Goal: Use online tool/utility: Utilize a website feature to perform a specific function

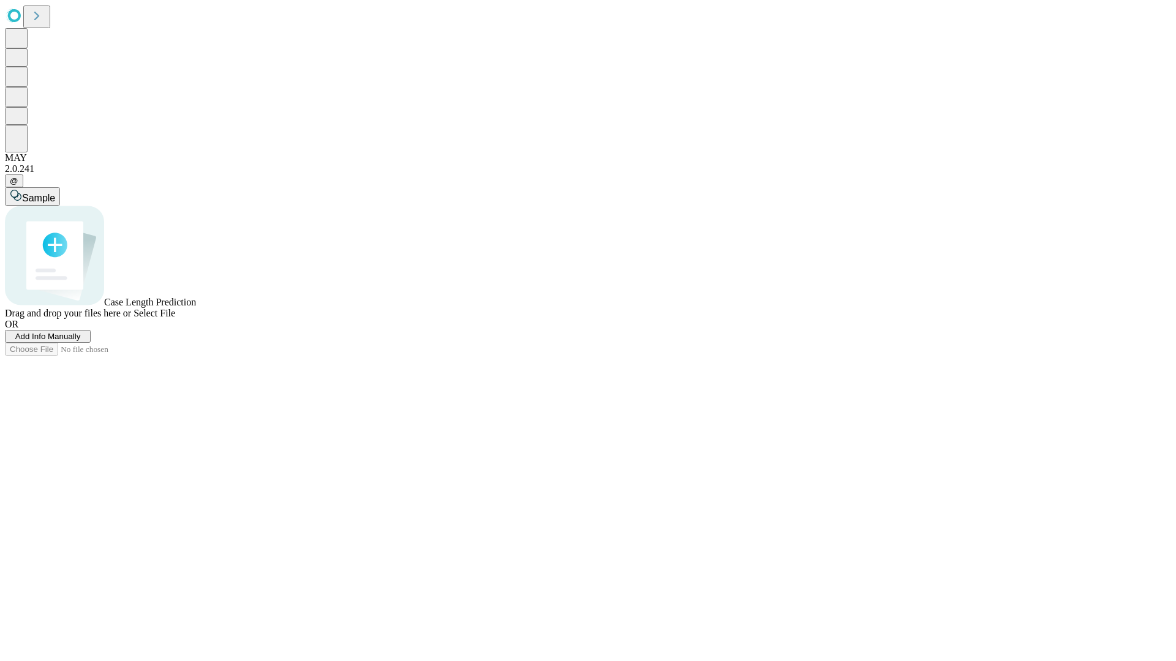
click at [81, 341] on span "Add Info Manually" at bounding box center [48, 336] width 66 height 9
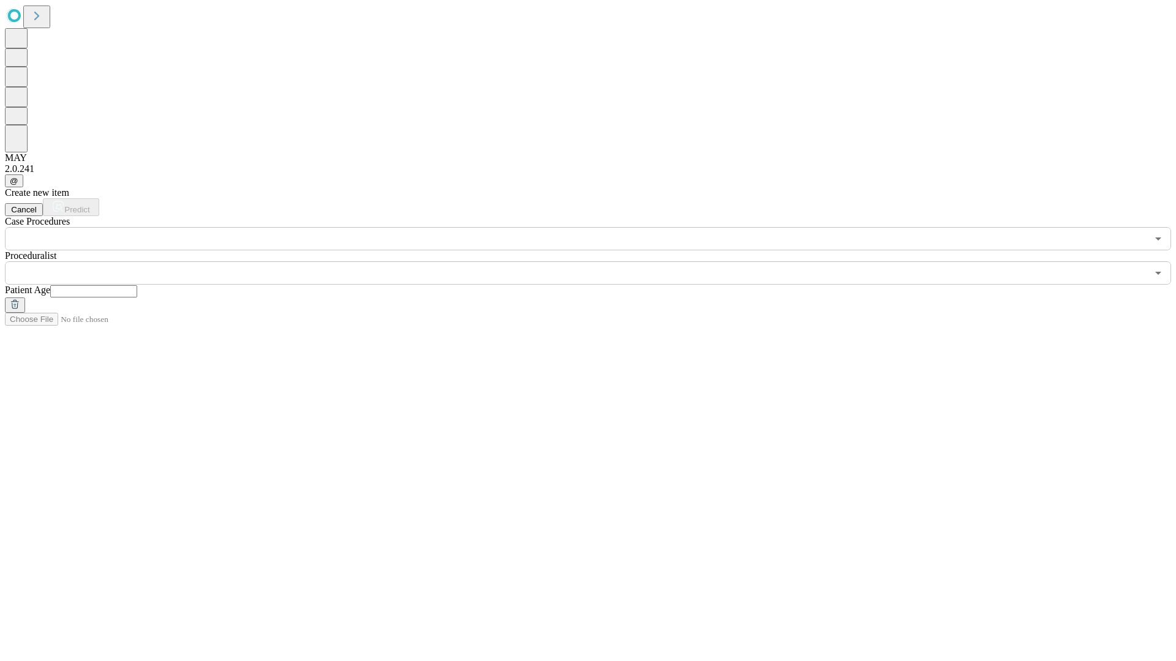
click at [137, 285] on input "text" at bounding box center [93, 291] width 87 height 12
type input "**"
click at [597, 262] on input "text" at bounding box center [576, 273] width 1142 height 23
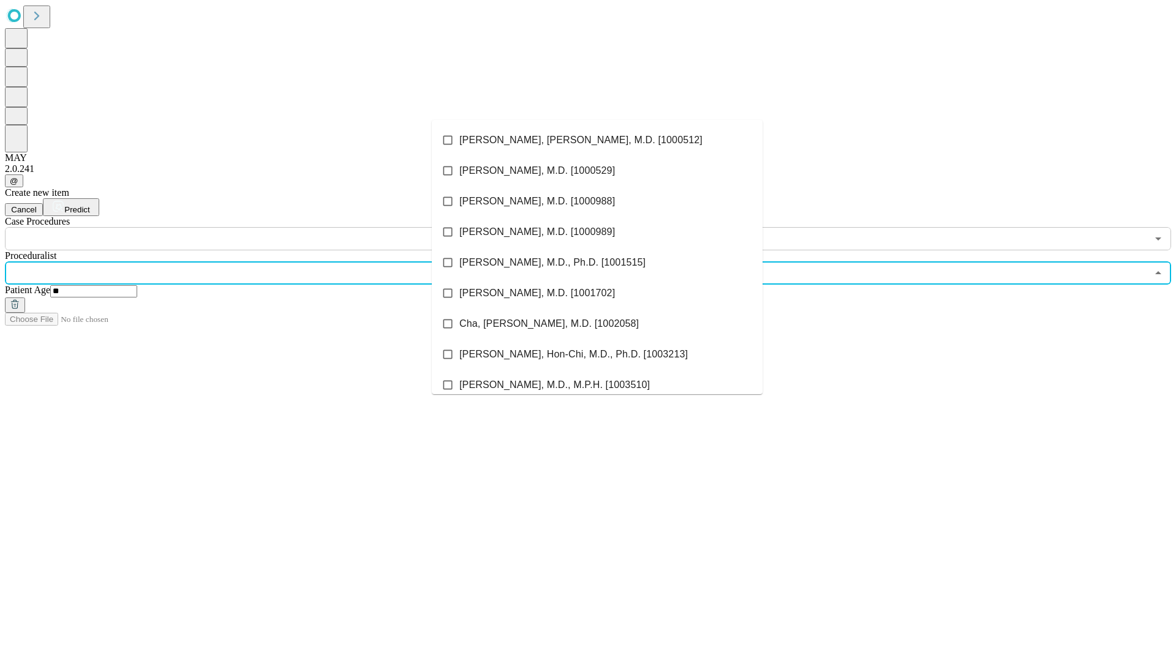
click at [597, 140] on li "[PERSON_NAME], [PERSON_NAME], M.D. [1000512]" at bounding box center [597, 140] width 331 height 31
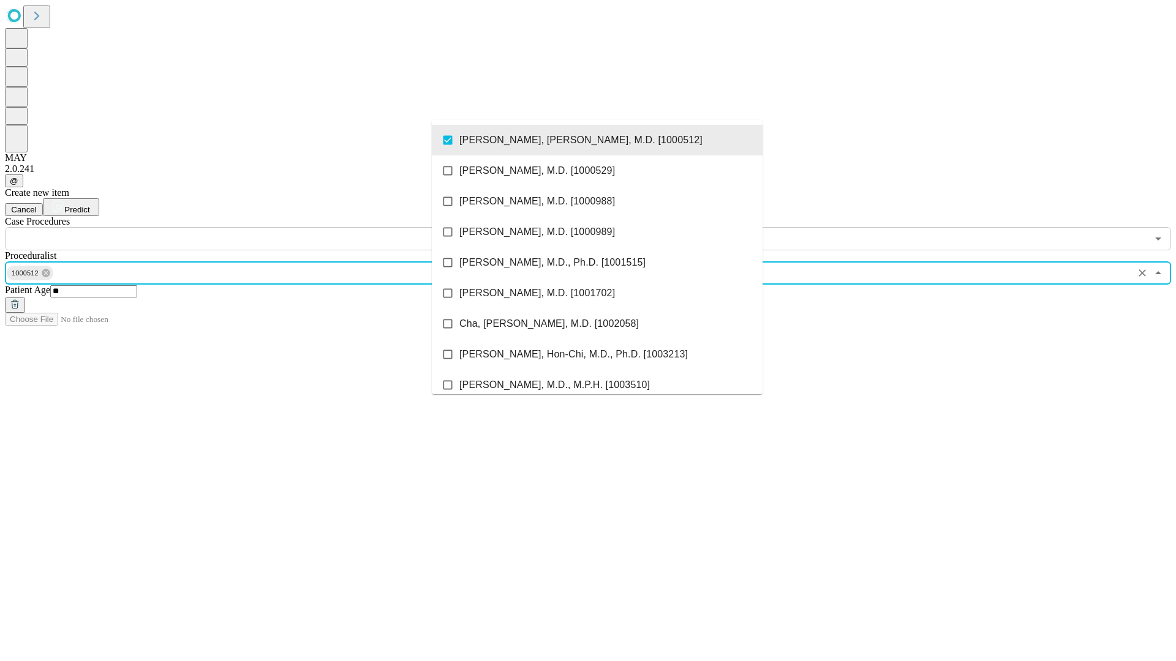
click at [257, 227] on input "text" at bounding box center [576, 238] width 1142 height 23
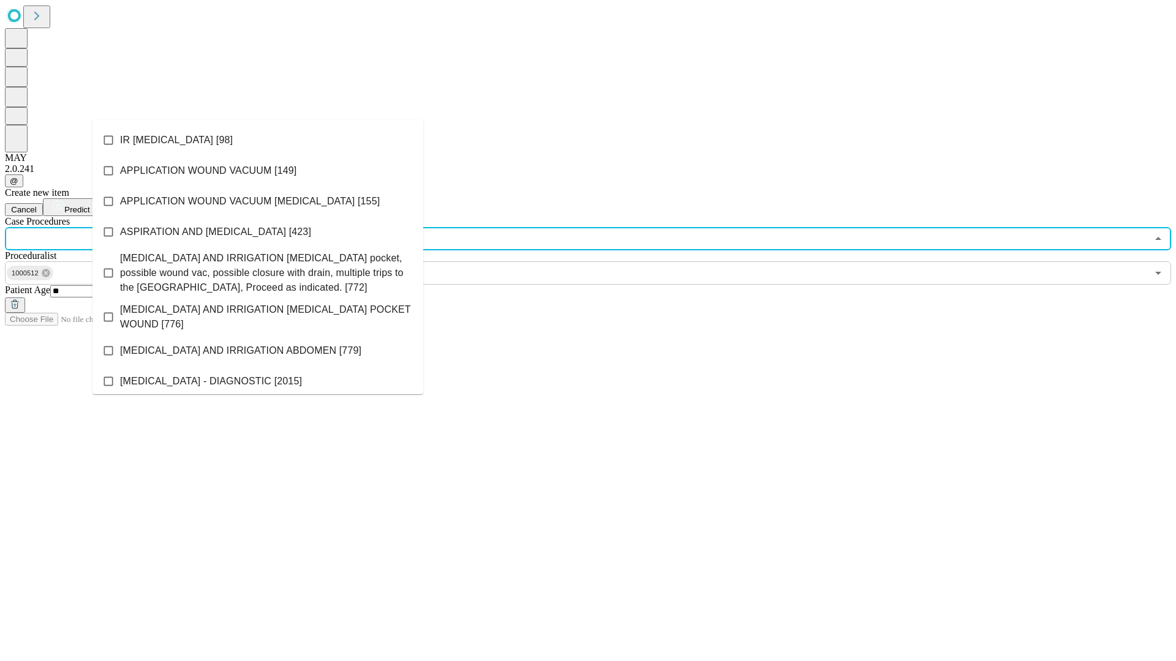
click at [258, 140] on li "IR [MEDICAL_DATA] [98]" at bounding box center [257, 140] width 331 height 31
click at [89, 205] on span "Predict" at bounding box center [76, 209] width 25 height 9
